Goal: Task Accomplishment & Management: Manage account settings

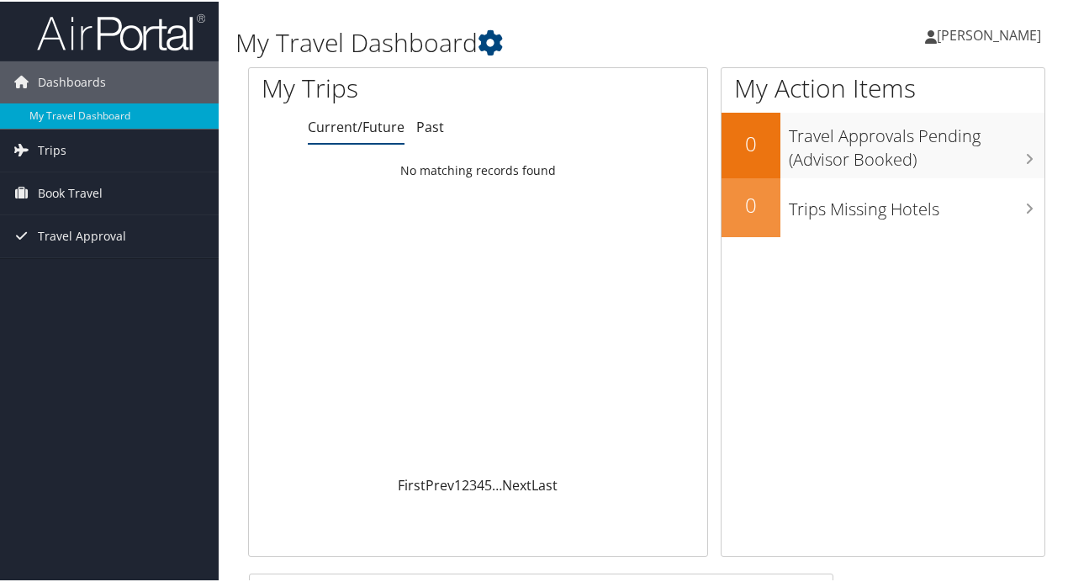
click at [971, 39] on span "[PERSON_NAME]" at bounding box center [988, 33] width 104 height 18
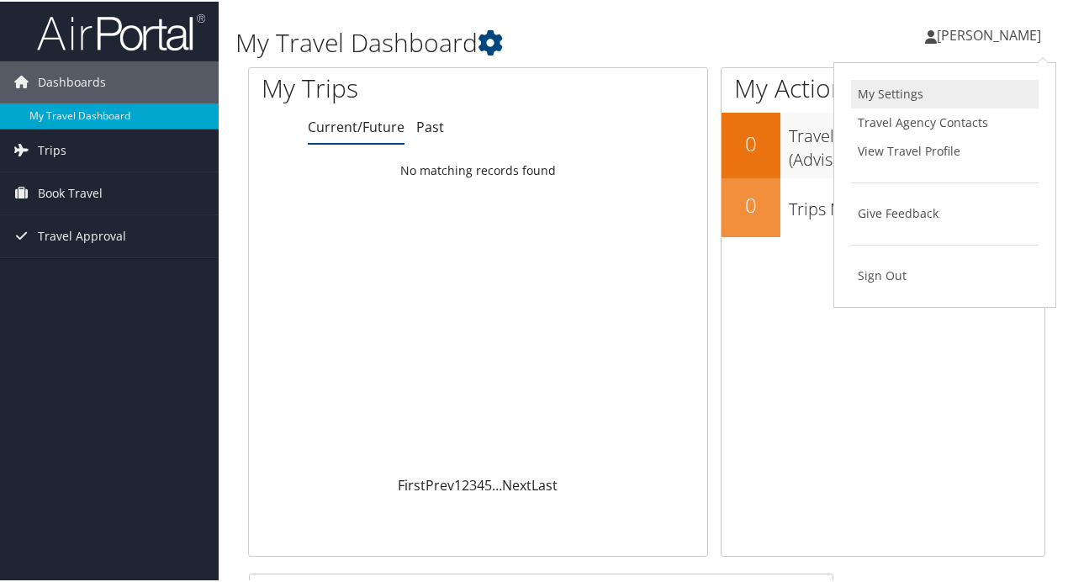
click at [894, 96] on link "My Settings" at bounding box center [944, 92] width 187 height 29
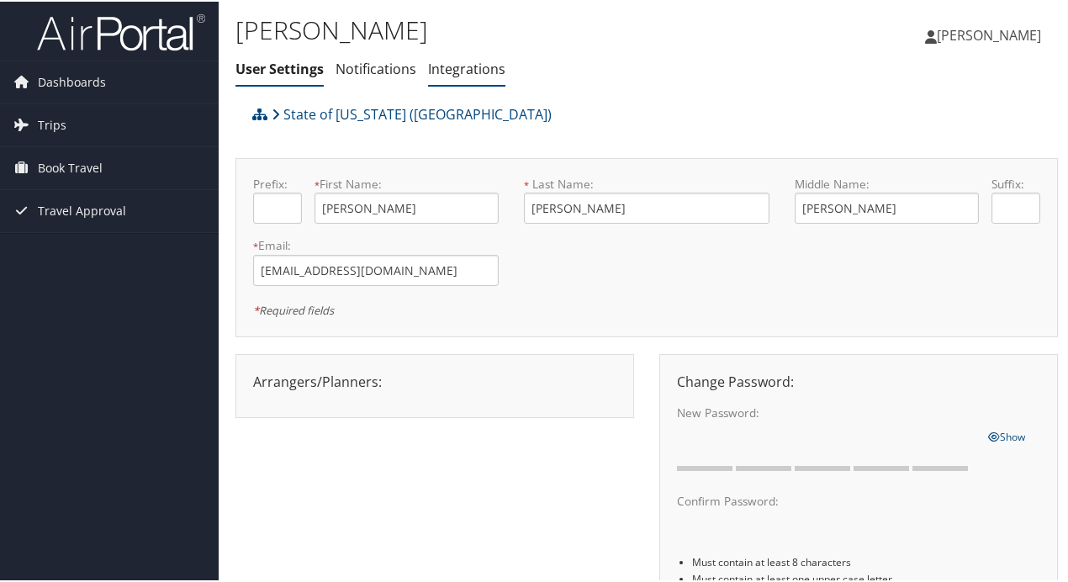
click at [456, 62] on link "Integrations" at bounding box center [466, 67] width 77 height 18
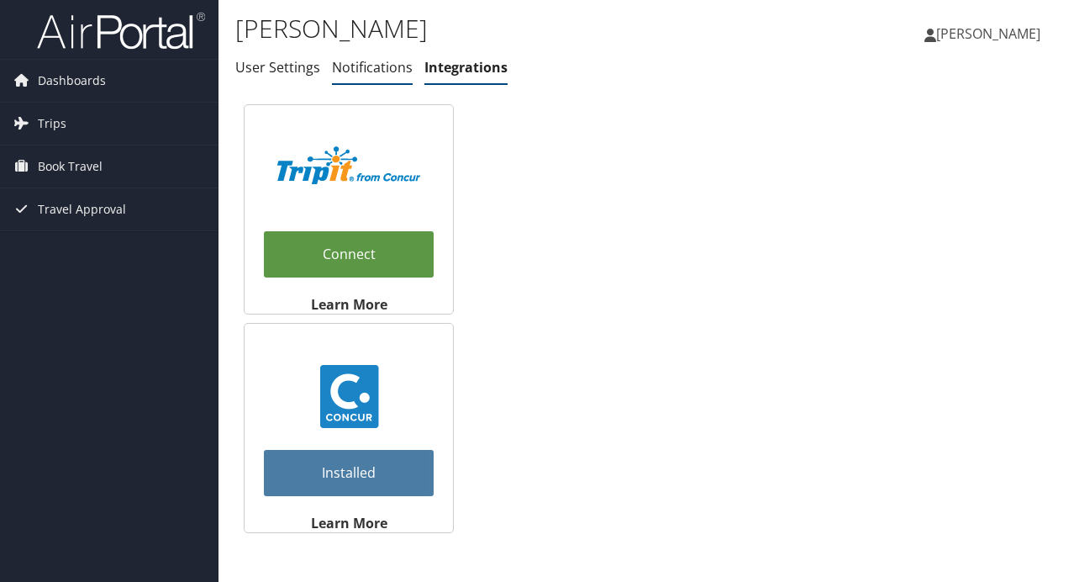
click at [374, 69] on link "Notifications" at bounding box center [372, 67] width 81 height 18
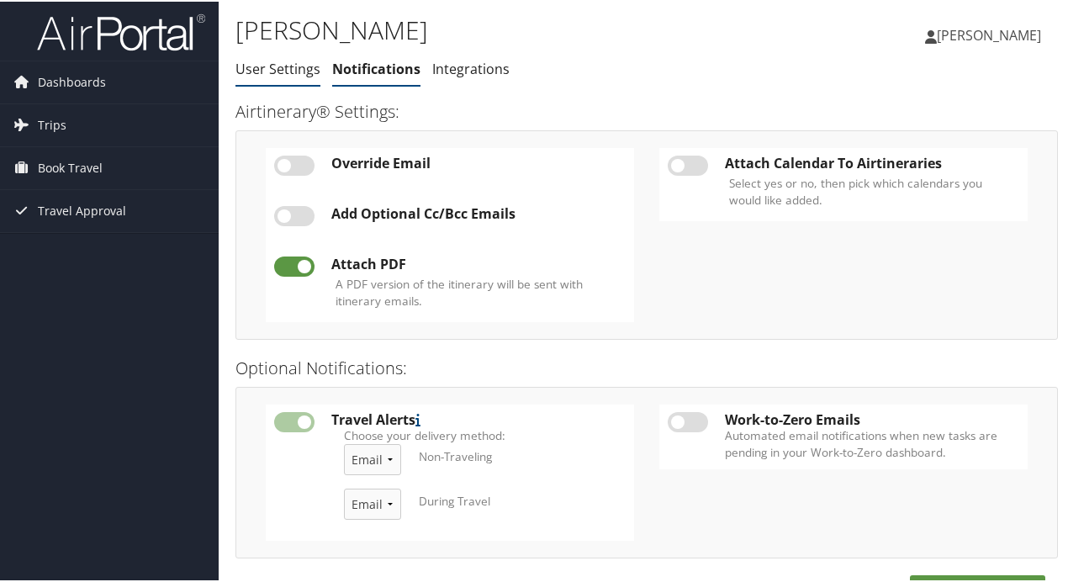
click at [282, 70] on link "User Settings" at bounding box center [277, 67] width 85 height 18
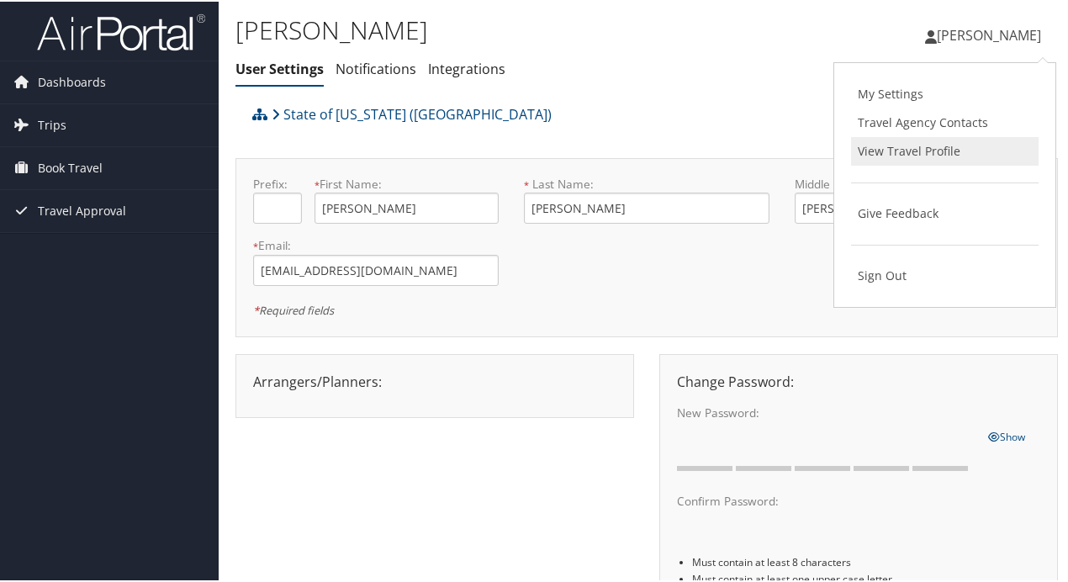
click at [899, 144] on link "View Travel Profile" at bounding box center [944, 149] width 187 height 29
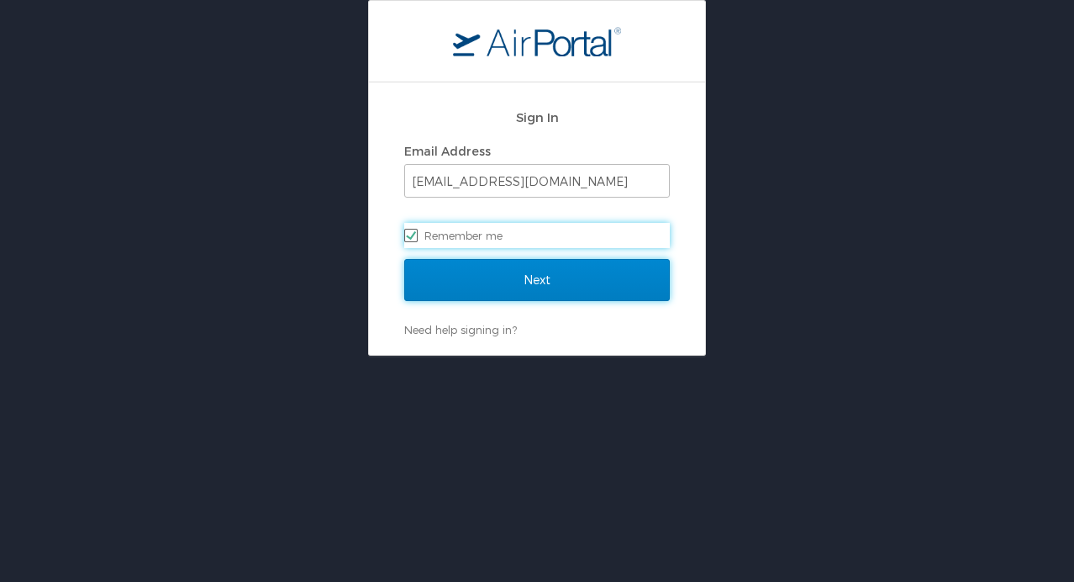
click at [531, 277] on input "Next" at bounding box center [537, 280] width 266 height 42
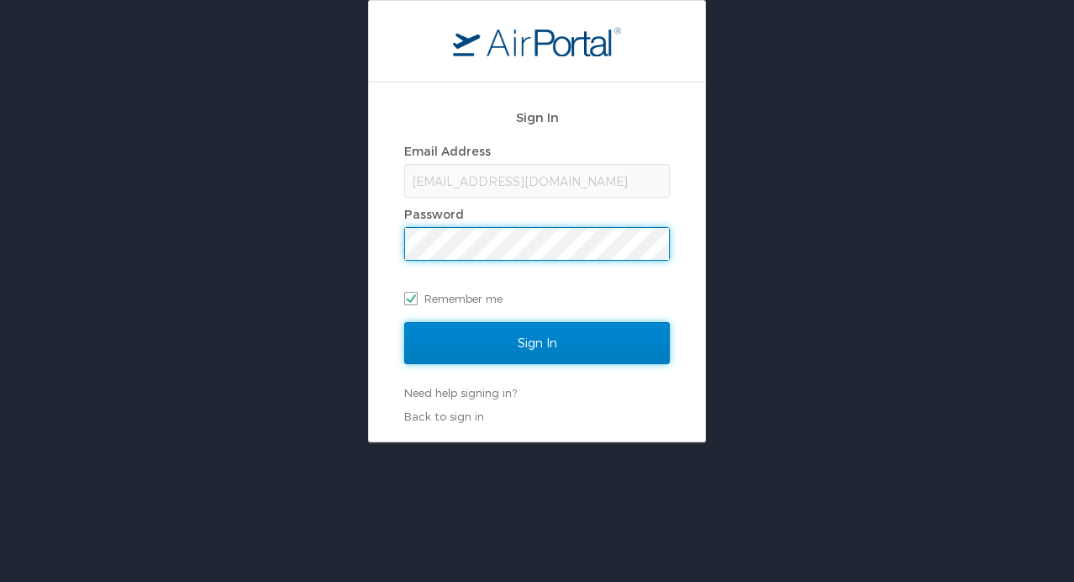
click at [515, 328] on input "Sign In" at bounding box center [537, 343] width 266 height 42
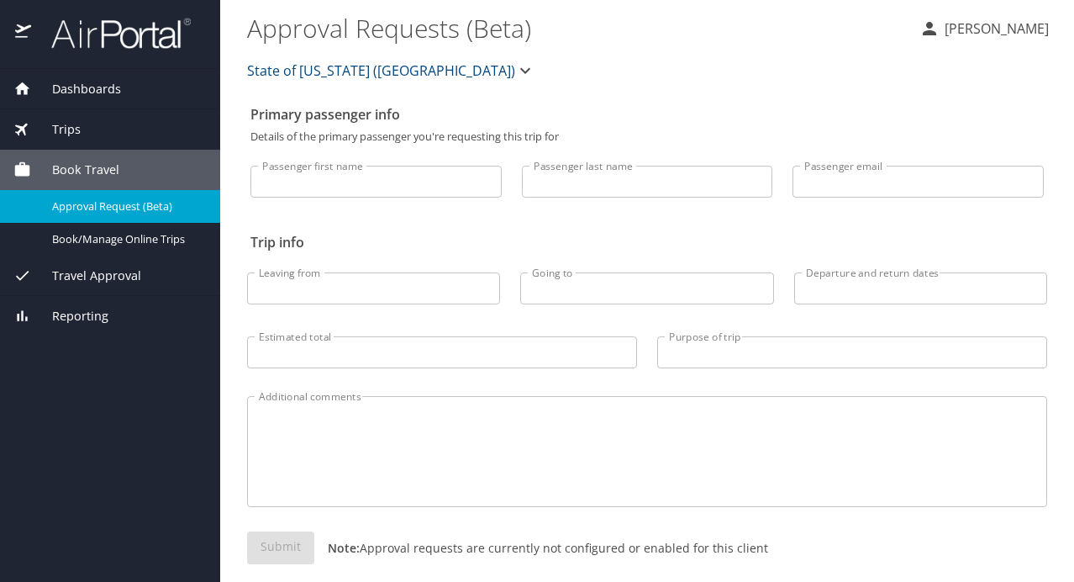
click at [980, 26] on p "[PERSON_NAME]" at bounding box center [994, 28] width 109 height 20
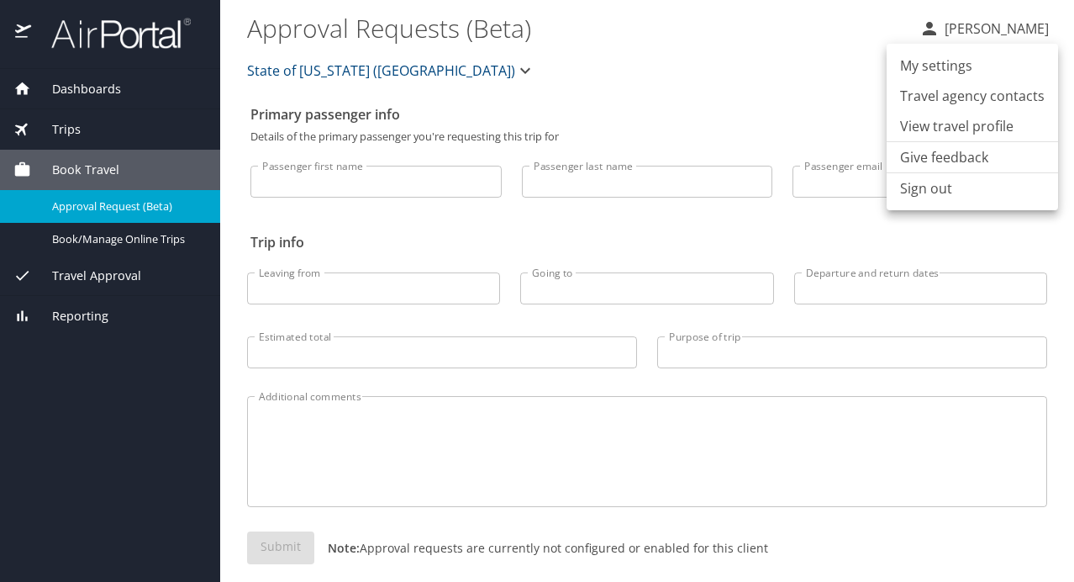
click at [944, 126] on li "View travel profile" at bounding box center [972, 126] width 171 height 30
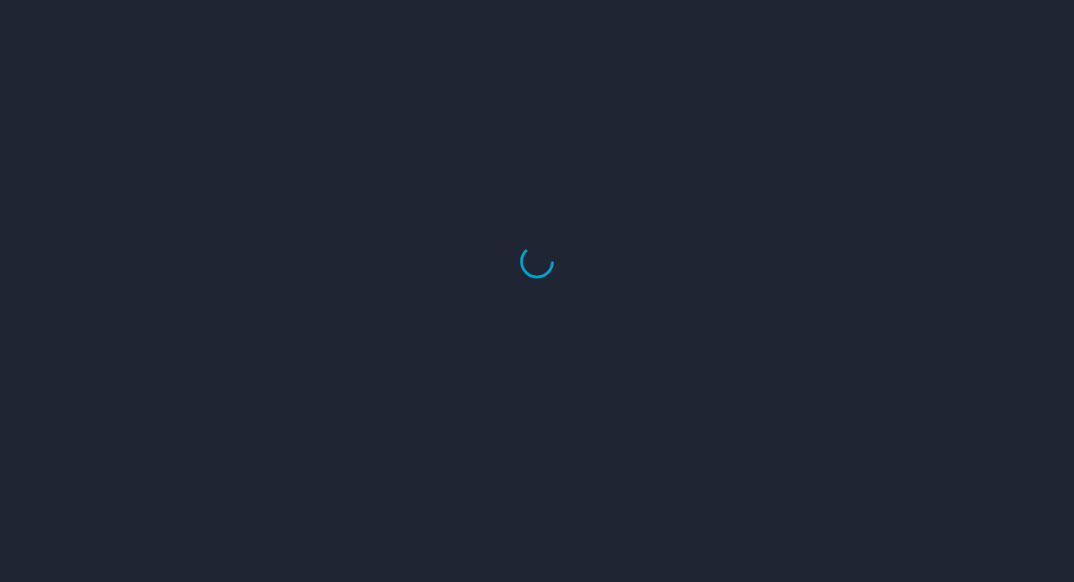
select select "US"
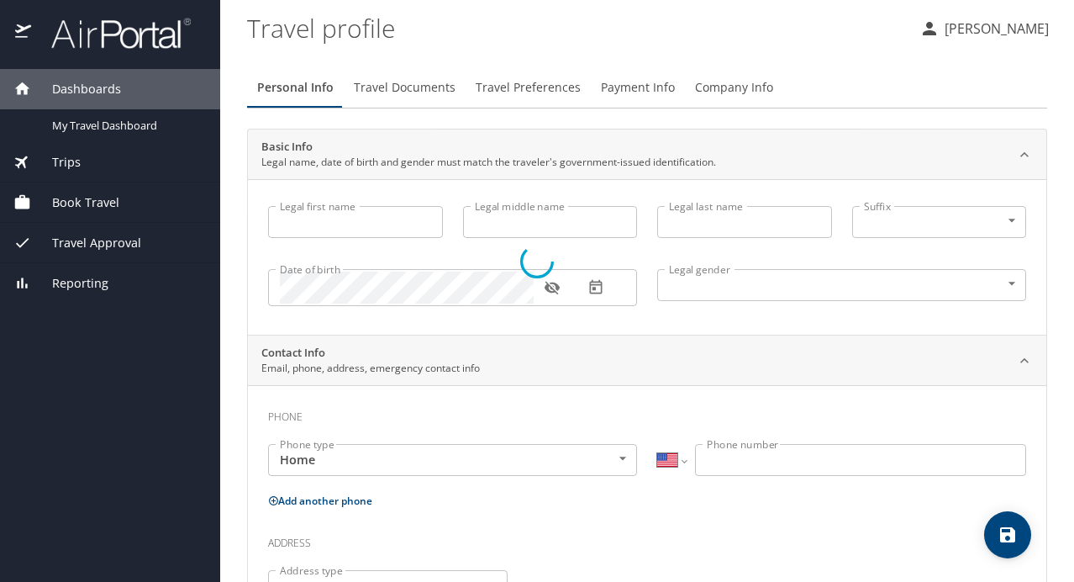
type input "[PERSON_NAME]"
type input "[DEMOGRAPHIC_DATA]"
select select "US"
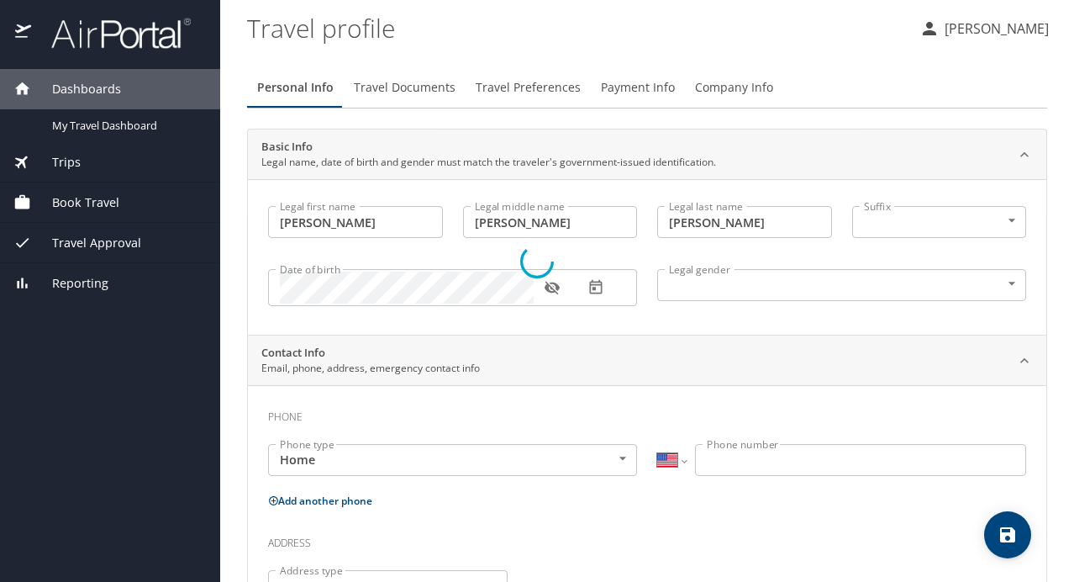
select select "US"
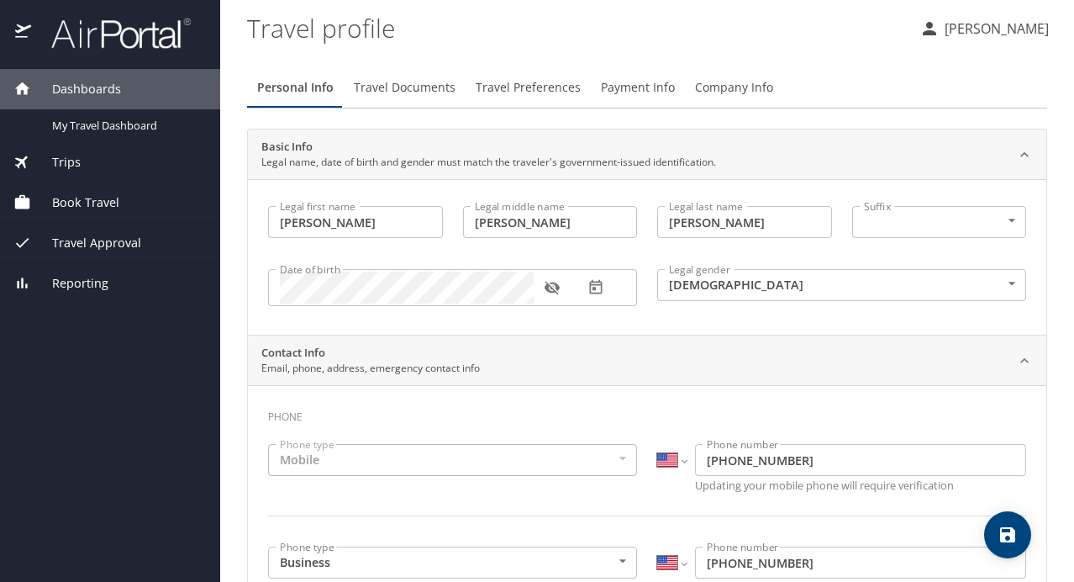
click at [639, 84] on span "Payment Info" at bounding box center [638, 87] width 74 height 21
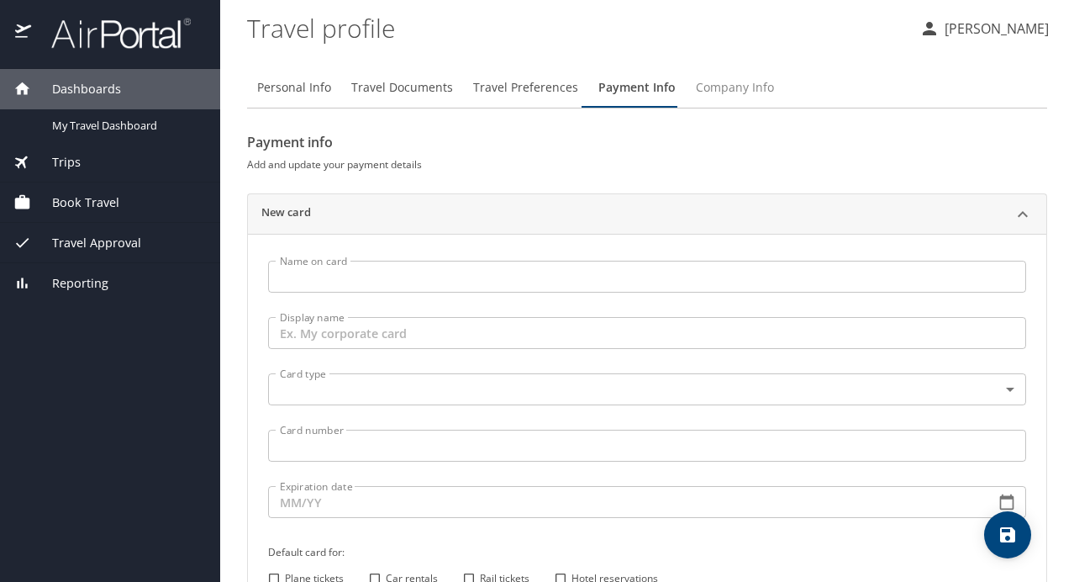
click at [755, 74] on button "Company Info" at bounding box center [735, 87] width 98 height 40
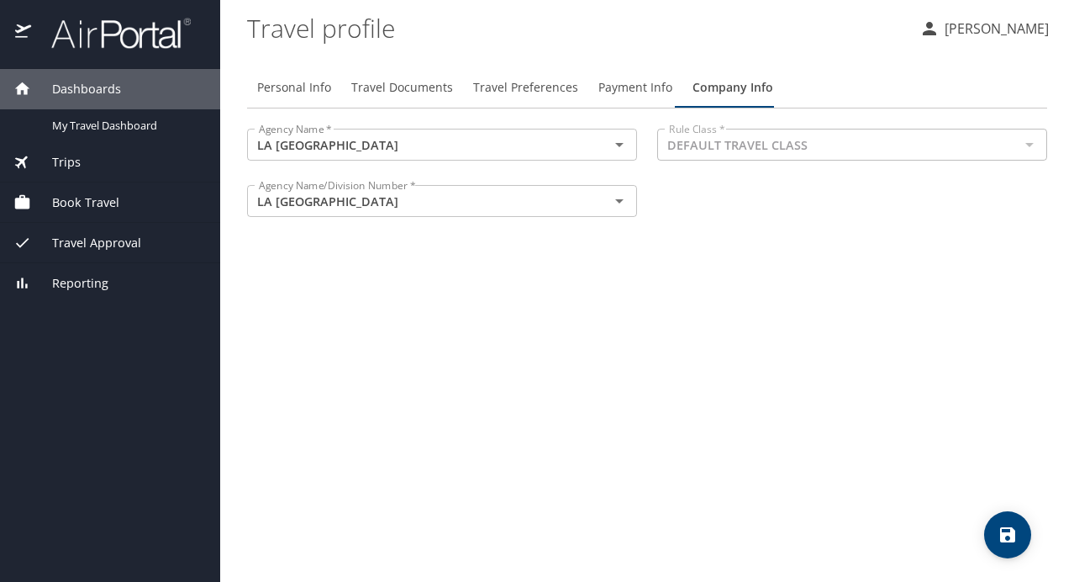
click at [976, 31] on p "[PERSON_NAME]" at bounding box center [994, 28] width 109 height 20
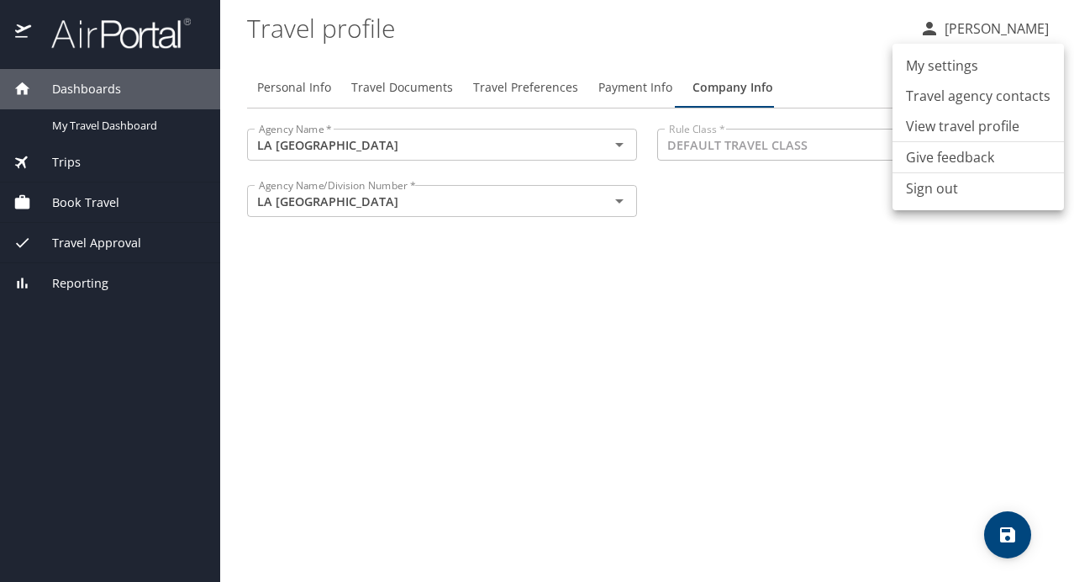
click at [784, 236] on div at bounding box center [537, 291] width 1074 height 582
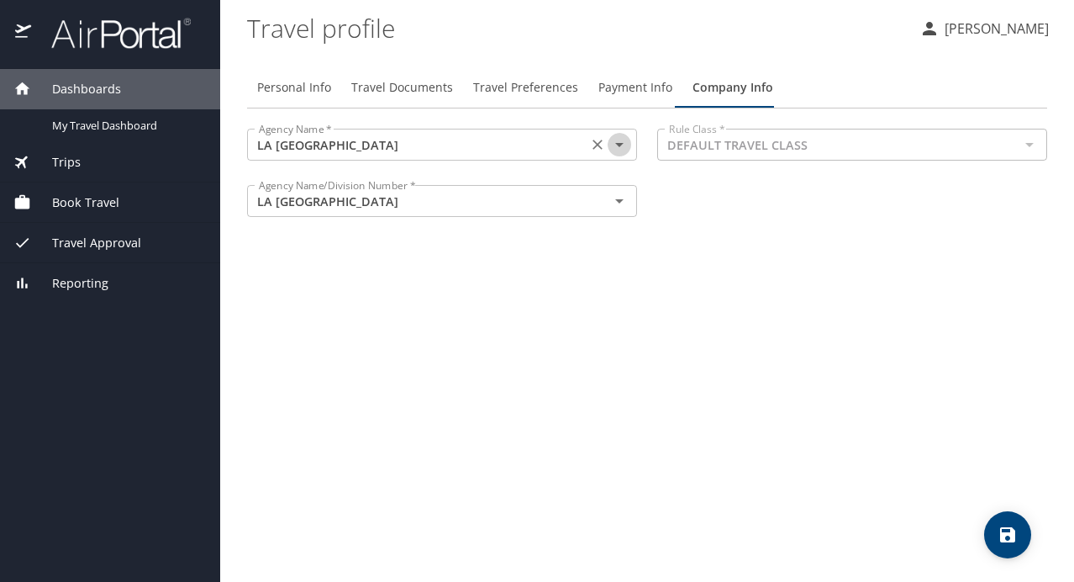
click at [625, 150] on icon "Open" at bounding box center [619, 144] width 20 height 20
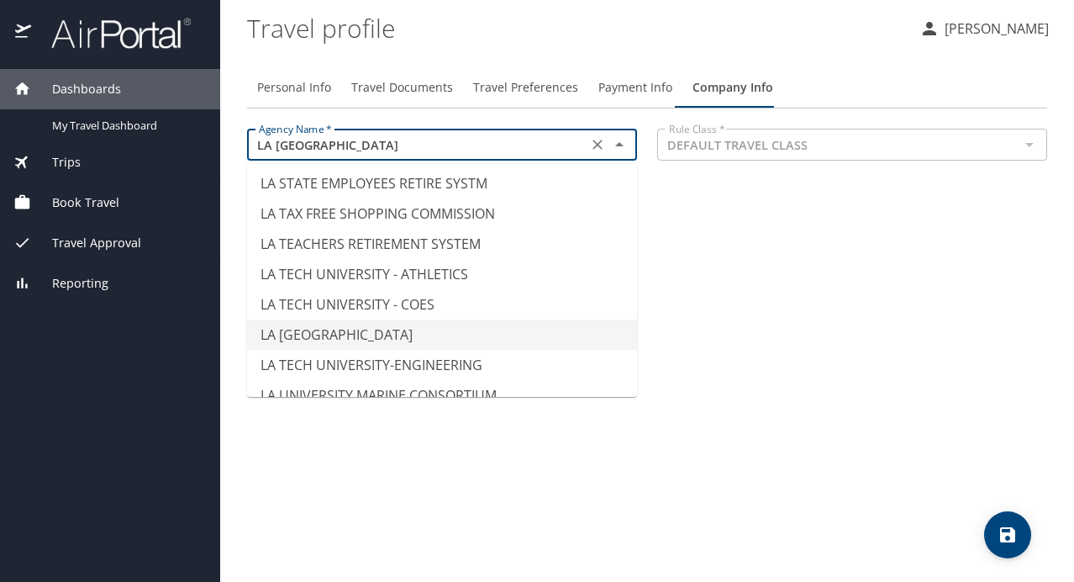
scroll to position [7544, 0]
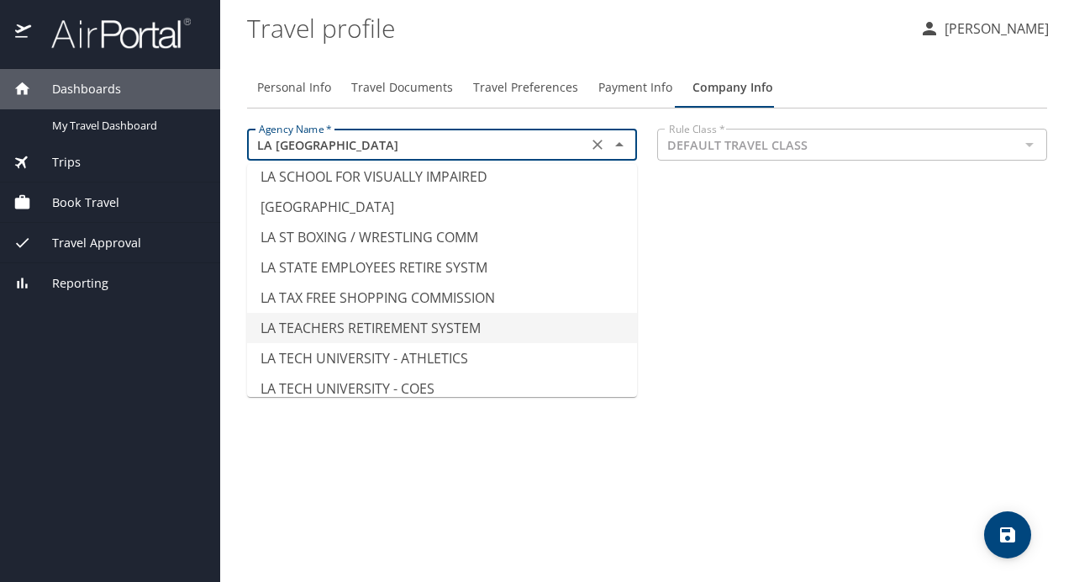
type input "LA TEACHERS RETIREMENT SYSTEM"
click at [766, 293] on div "Personal Info Travel Documents Travel Preferences Payment Info Company Info Age…" at bounding box center [647, 318] width 800 height 528
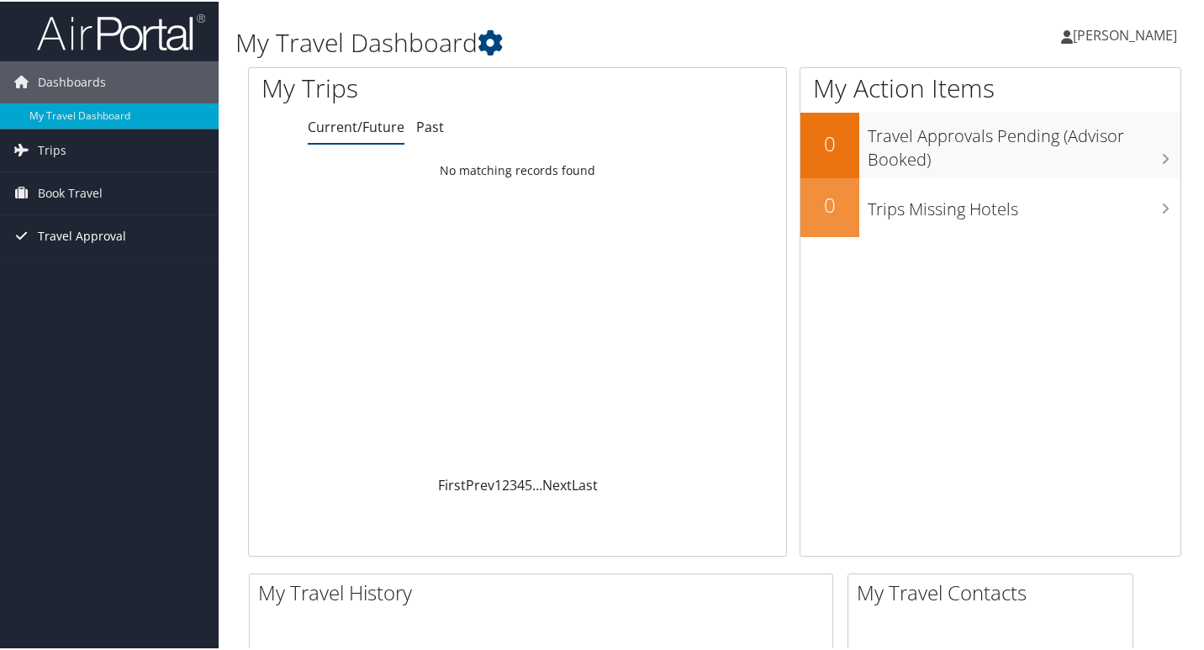
click at [78, 238] on span "Travel Approval" at bounding box center [82, 235] width 88 height 42
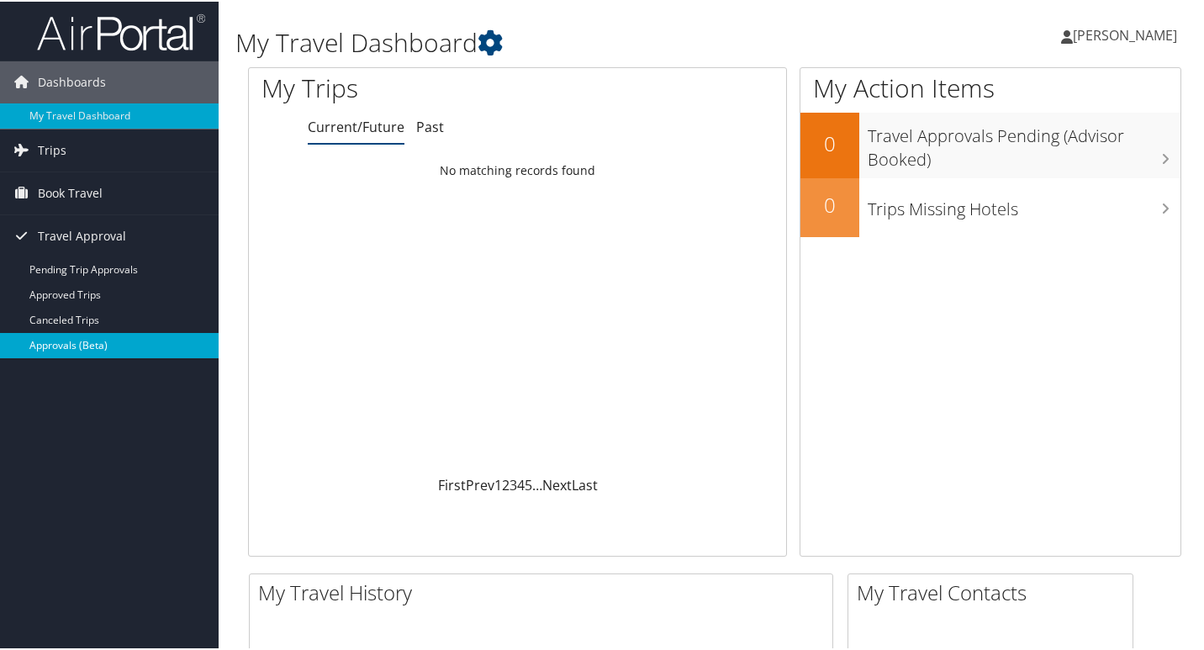
click at [82, 349] on link "Approvals (Beta)" at bounding box center [109, 343] width 219 height 25
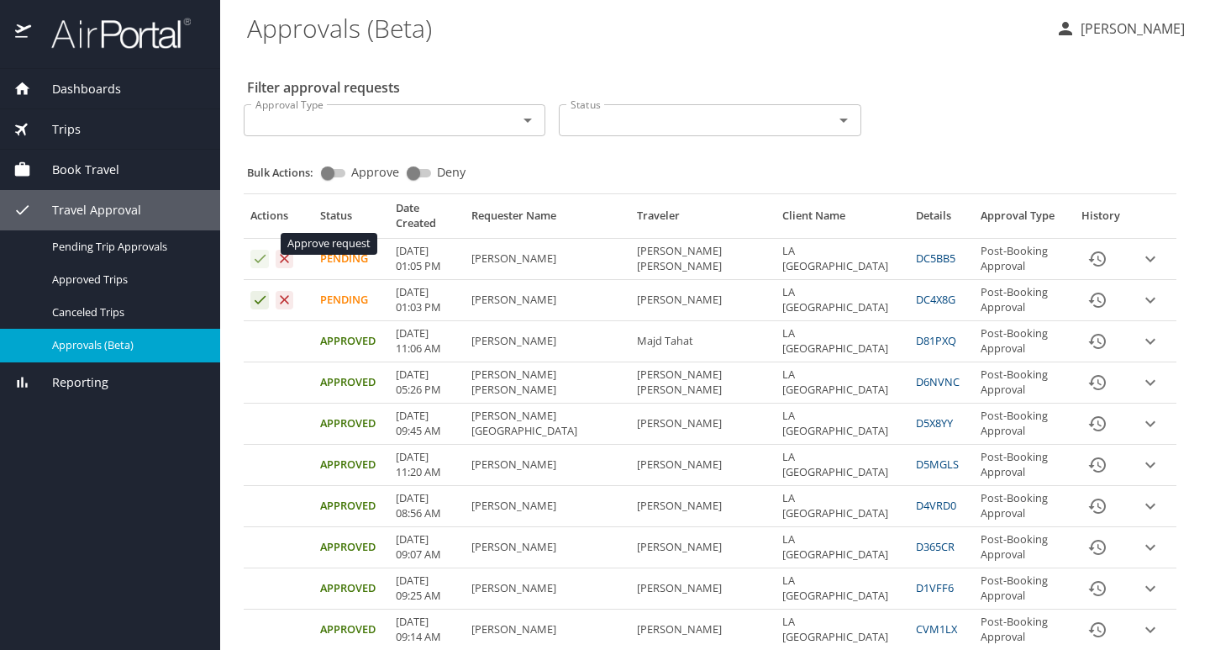
click at [256, 250] on icon "Approval table" at bounding box center [260, 258] width 16 height 16
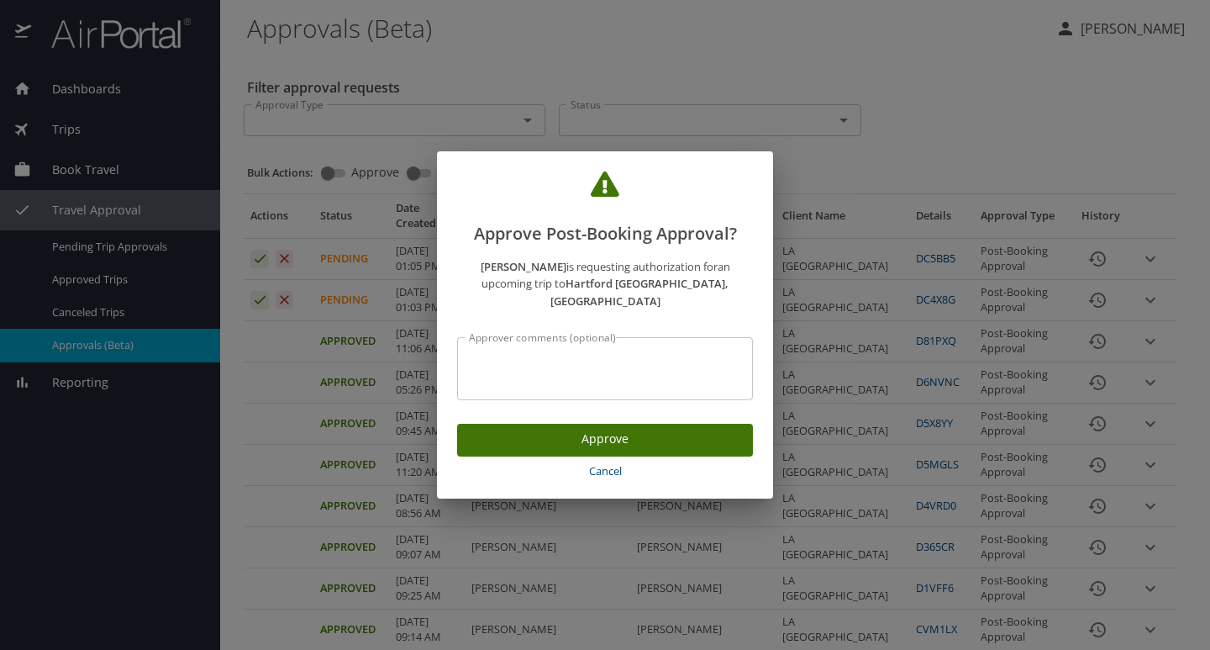
click at [526, 429] on span "Approve" at bounding box center [605, 439] width 269 height 21
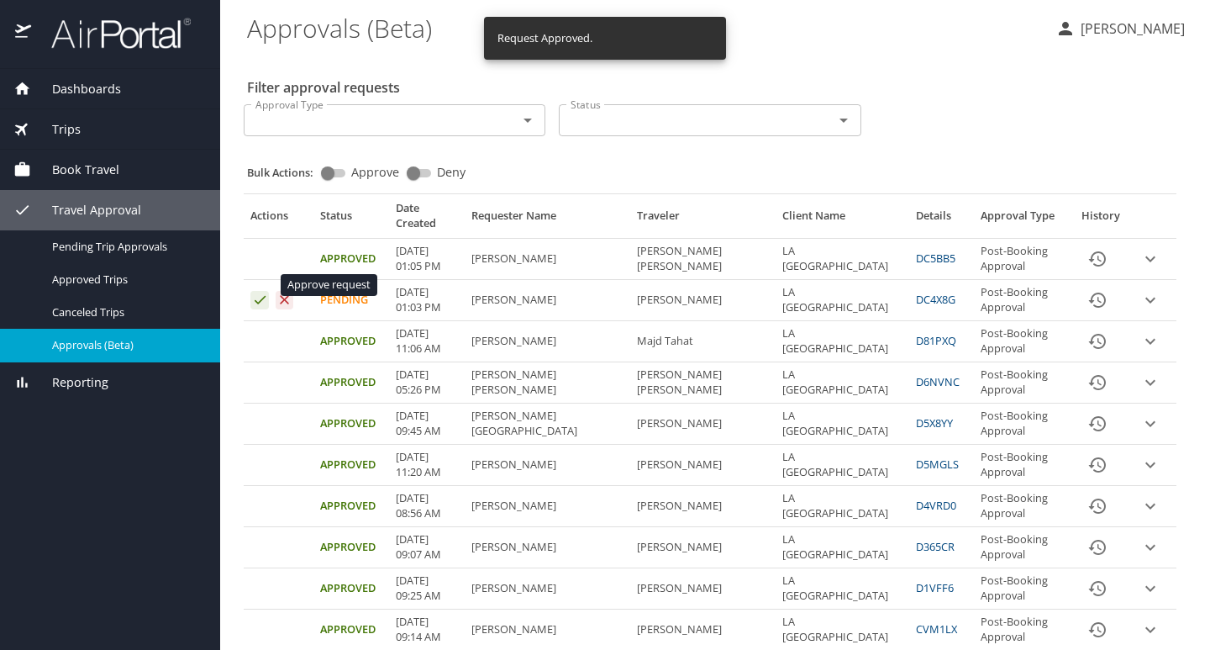
click at [261, 292] on icon "Approval table" at bounding box center [260, 300] width 16 height 16
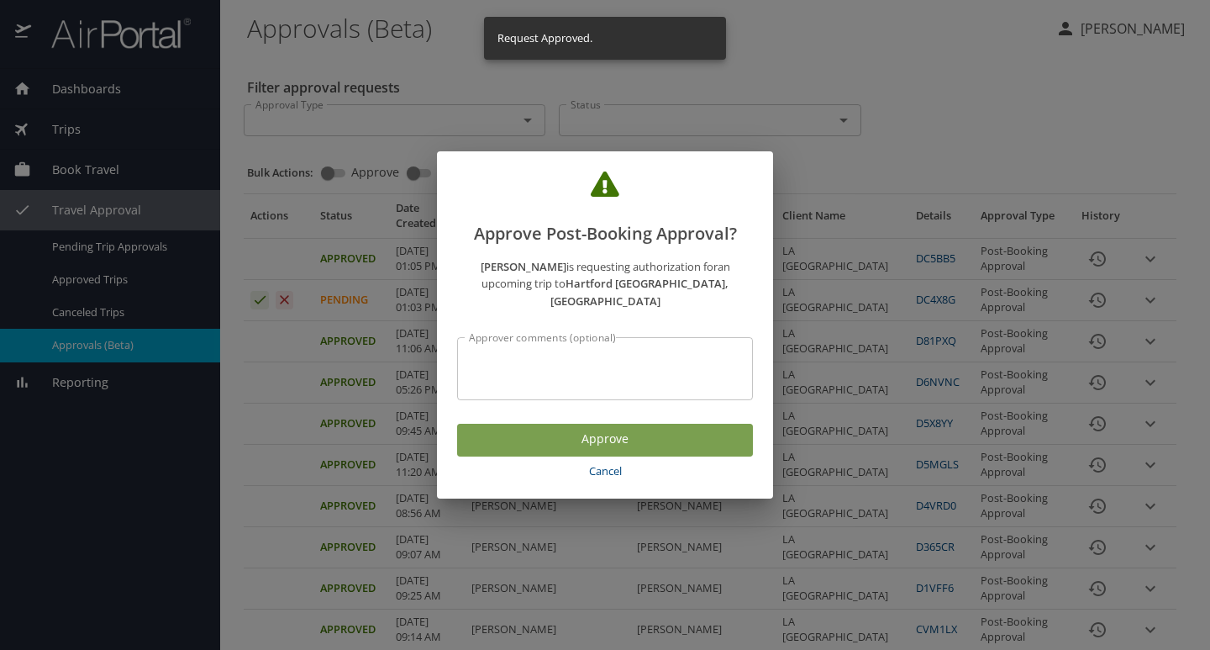
click at [629, 443] on button "Approve" at bounding box center [605, 440] width 296 height 33
